Goal: Task Accomplishment & Management: Use online tool/utility

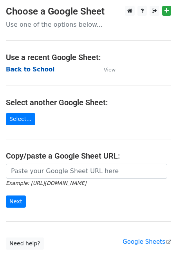
click at [29, 69] on strong "Back to School" at bounding box center [30, 69] width 49 height 7
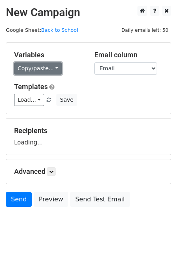
click at [36, 63] on link "Copy/paste..." at bounding box center [38, 68] width 48 height 12
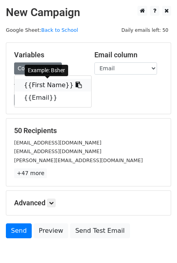
click at [35, 85] on link "{{First Name}}" at bounding box center [53, 85] width 77 height 13
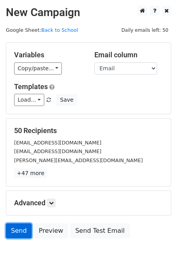
click at [12, 227] on link "Send" at bounding box center [19, 230] width 26 height 15
